Goal: Task Accomplishment & Management: Use online tool/utility

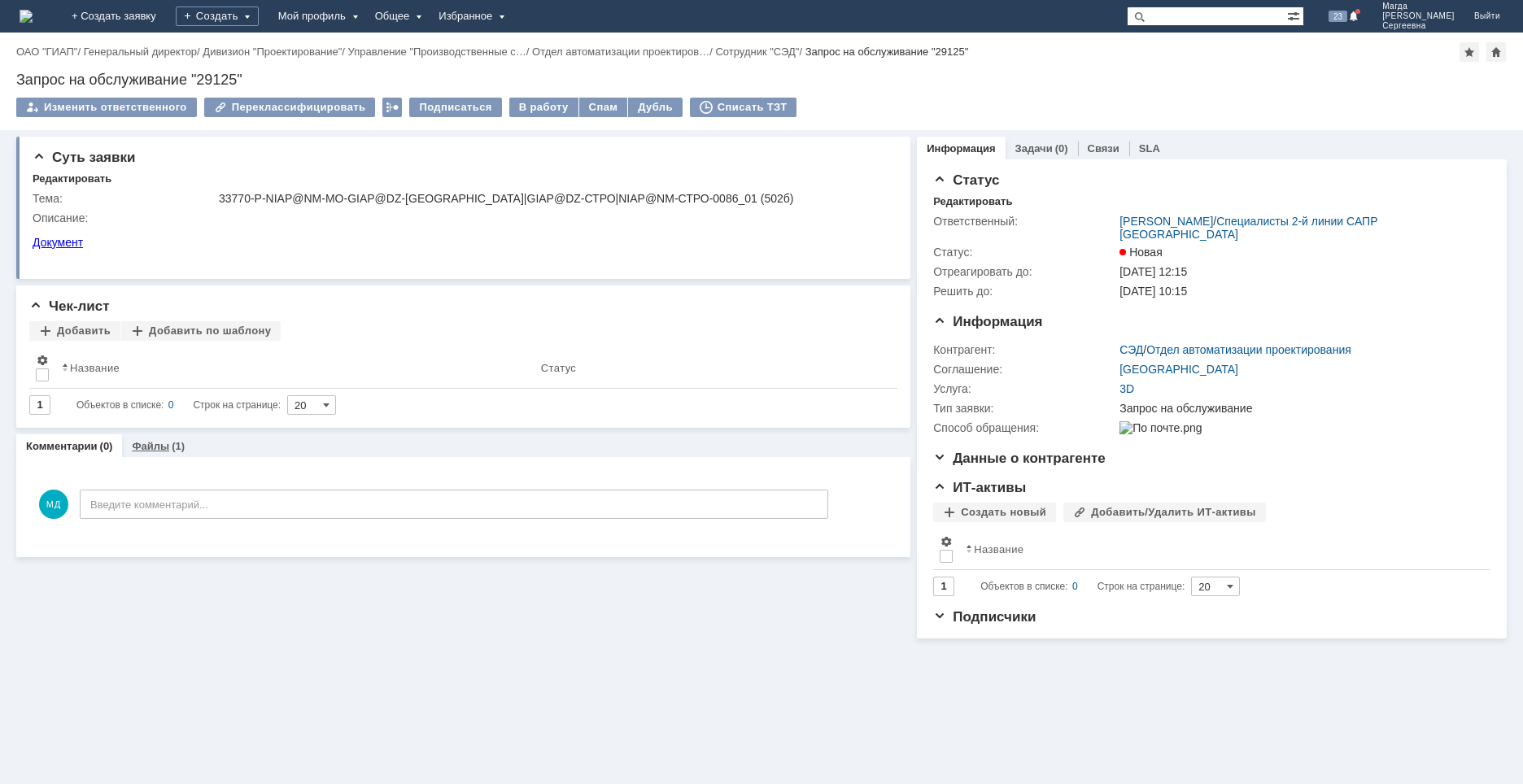
click at [152, 441] on div "Файлы (1)" at bounding box center [158, 446] width 72 height 23
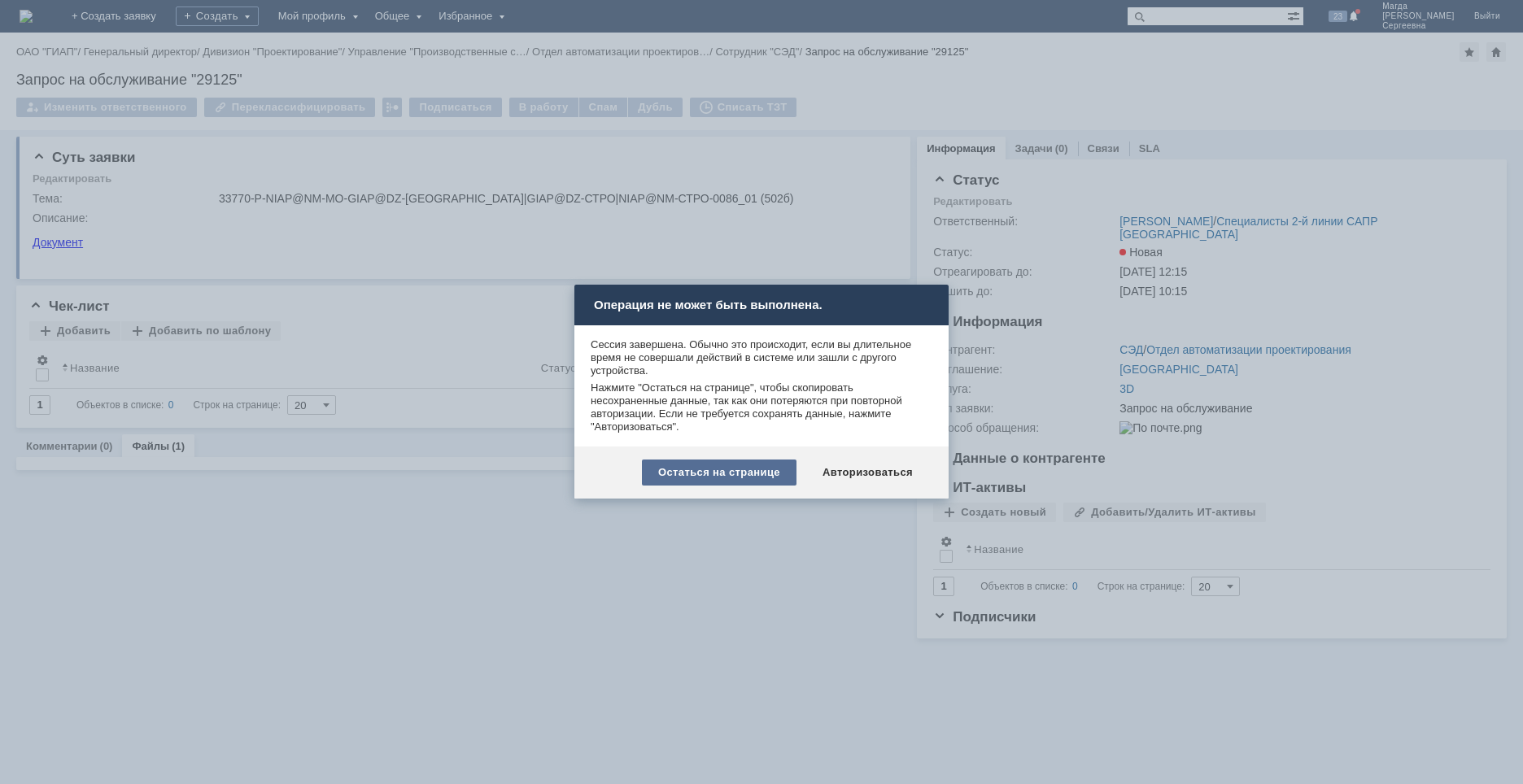
click at [735, 477] on div "Остаться на странице" at bounding box center [719, 472] width 154 height 26
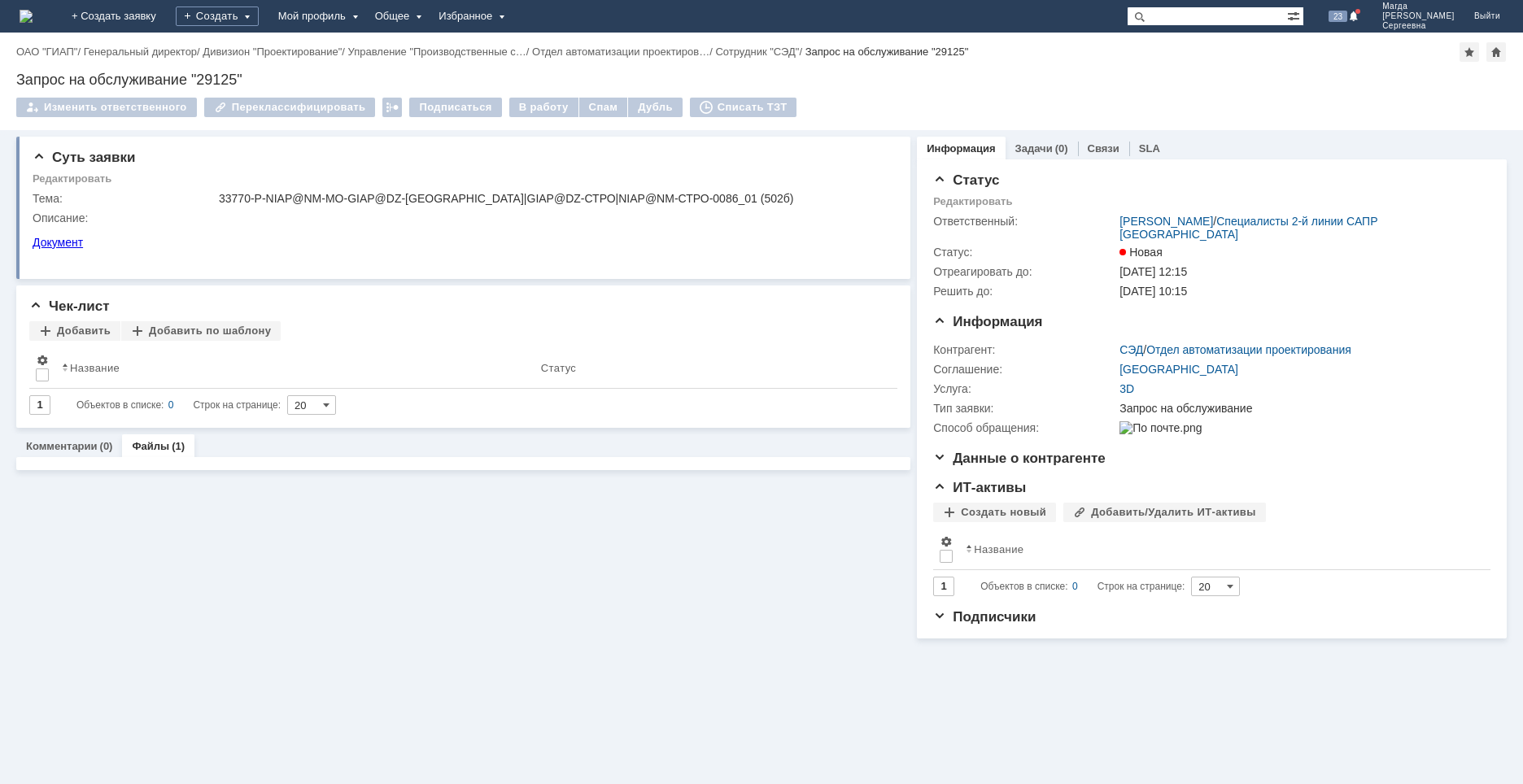
click at [173, 450] on div "(1)" at bounding box center [178, 446] width 13 height 13
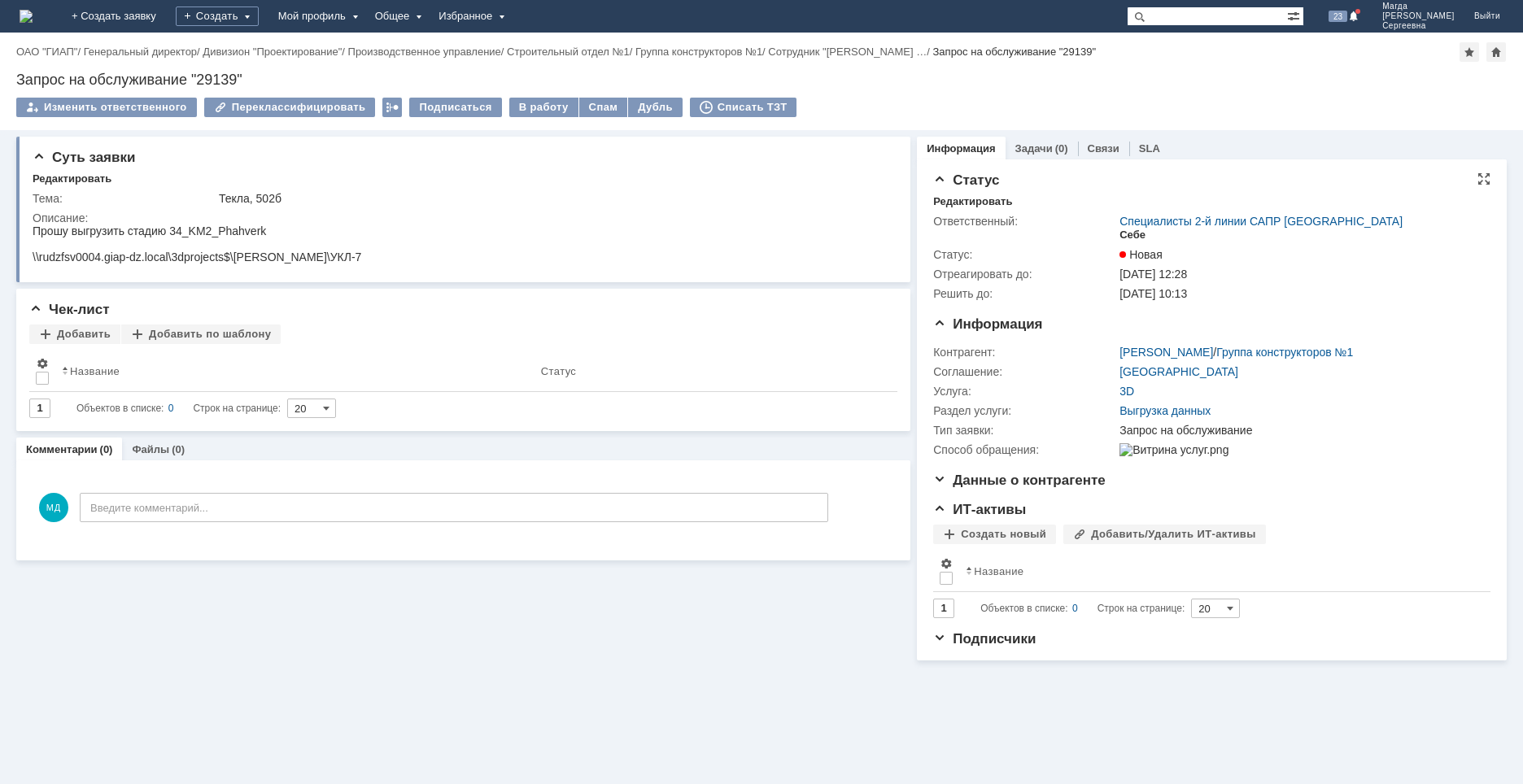
click at [1133, 238] on div "Себе" at bounding box center [1133, 235] width 26 height 13
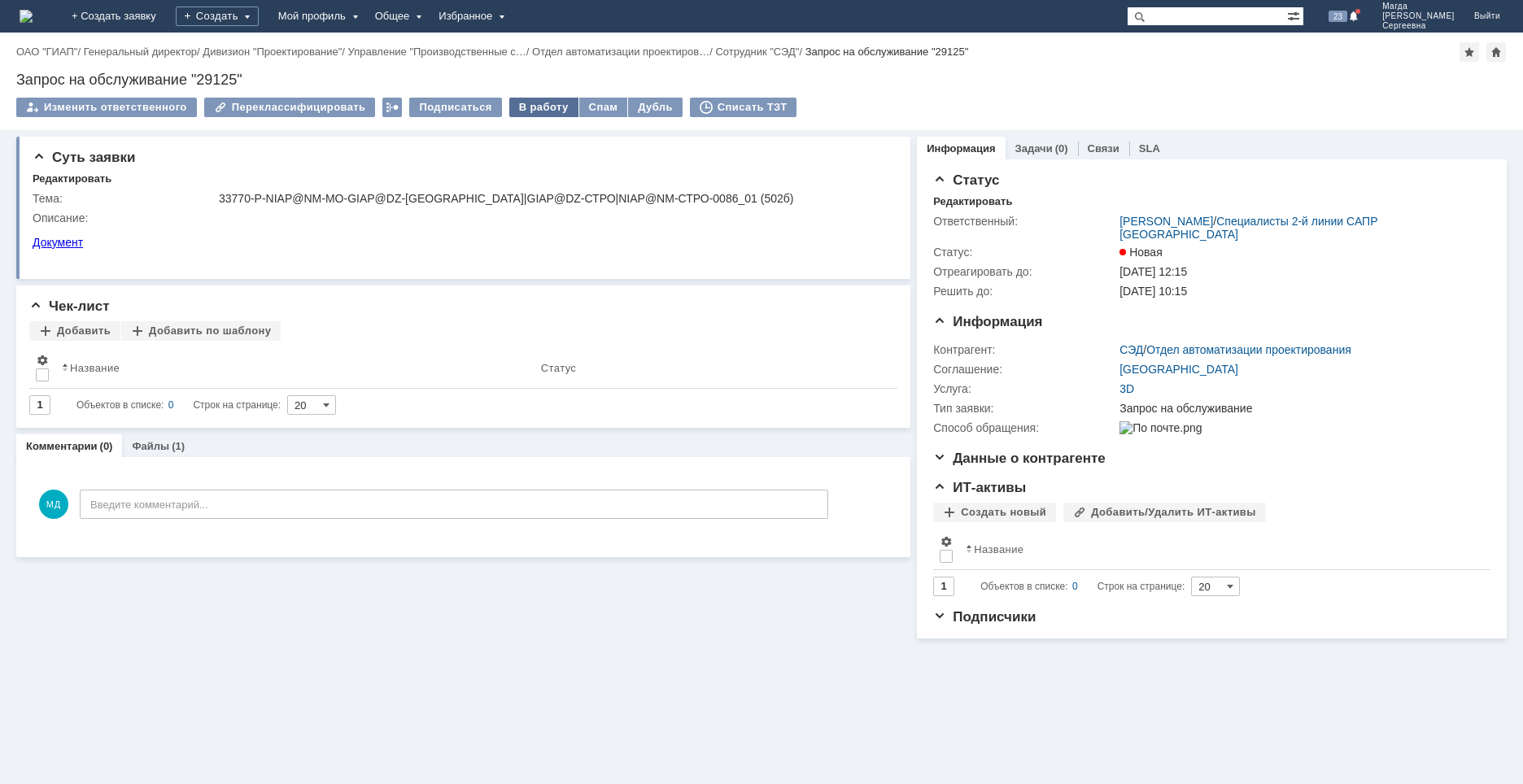
click at [526, 103] on div "В работу" at bounding box center [544, 107] width 70 height 20
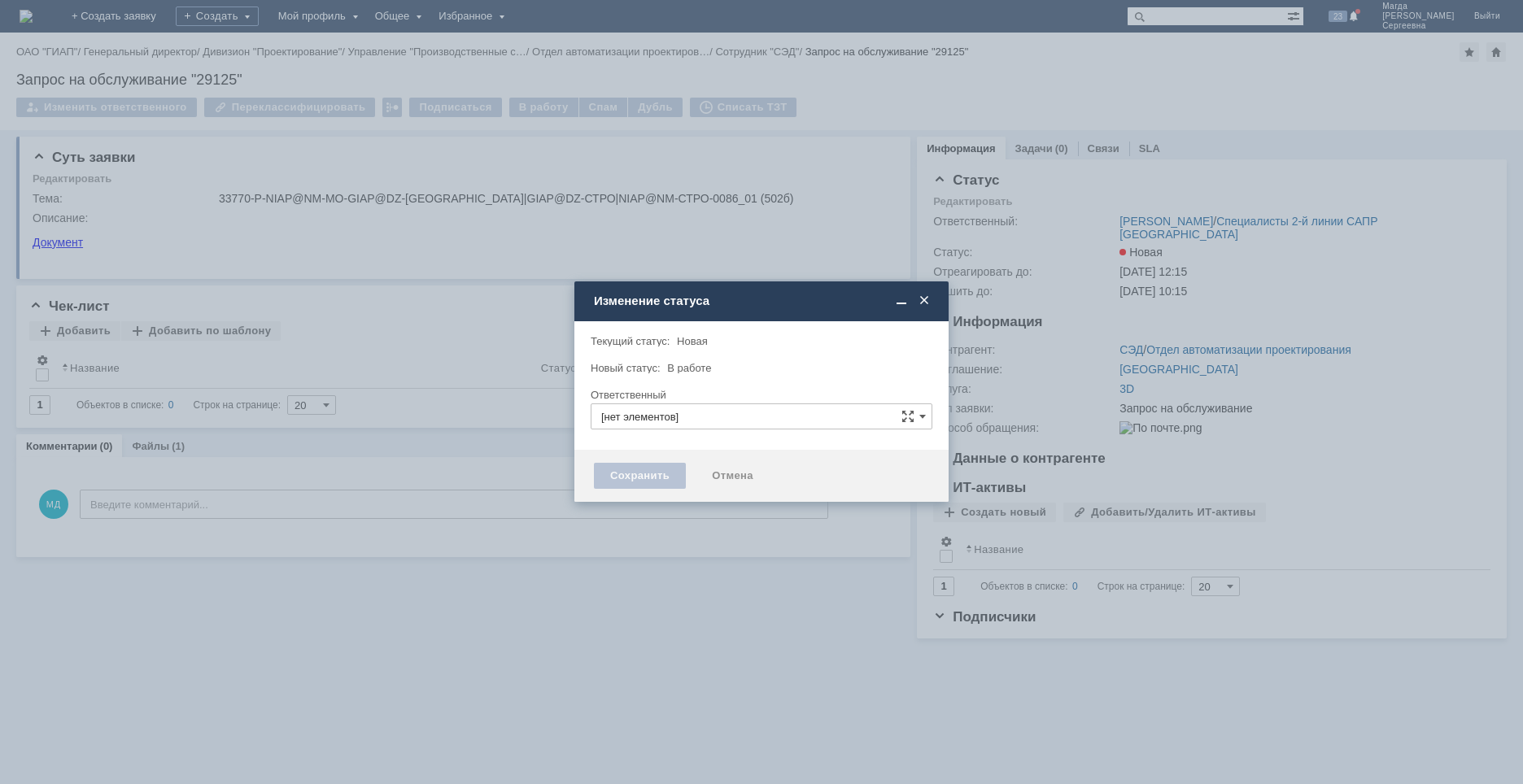
type input "[PERSON_NAME]"
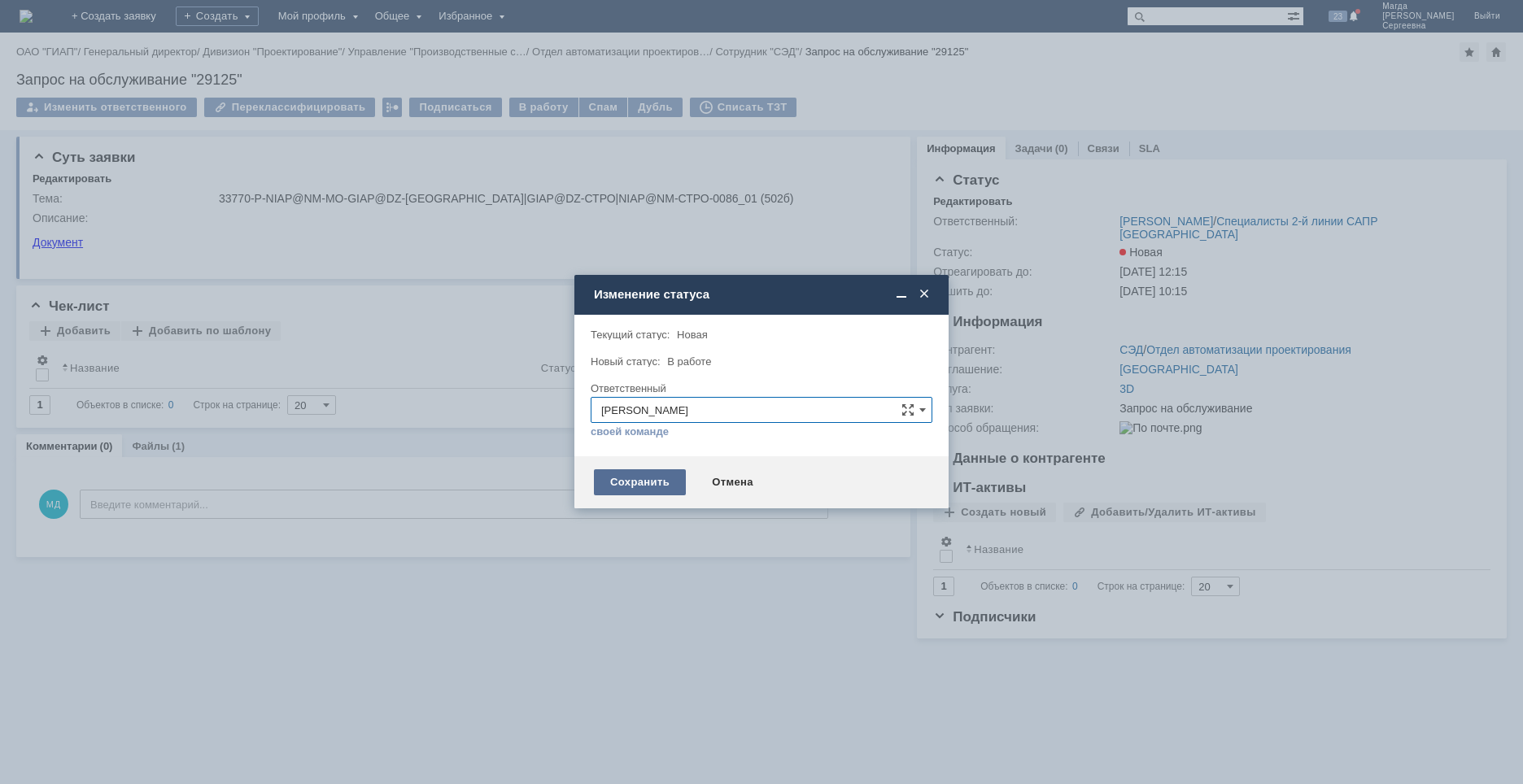
click at [631, 476] on div "Сохранить" at bounding box center [640, 482] width 92 height 26
